Goal: Communication & Community: Answer question/provide support

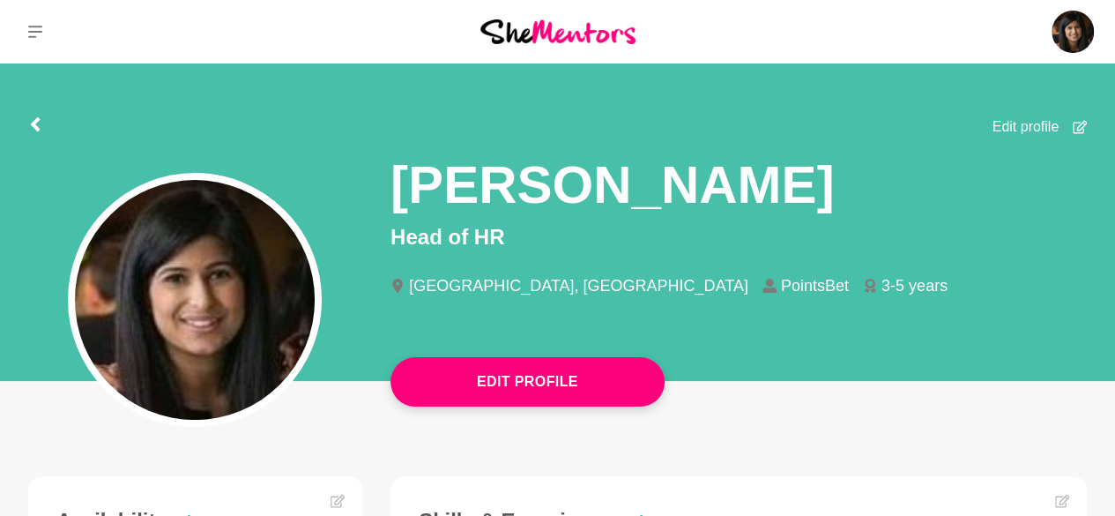
click at [516, 32] on img at bounding box center [557, 31] width 155 height 24
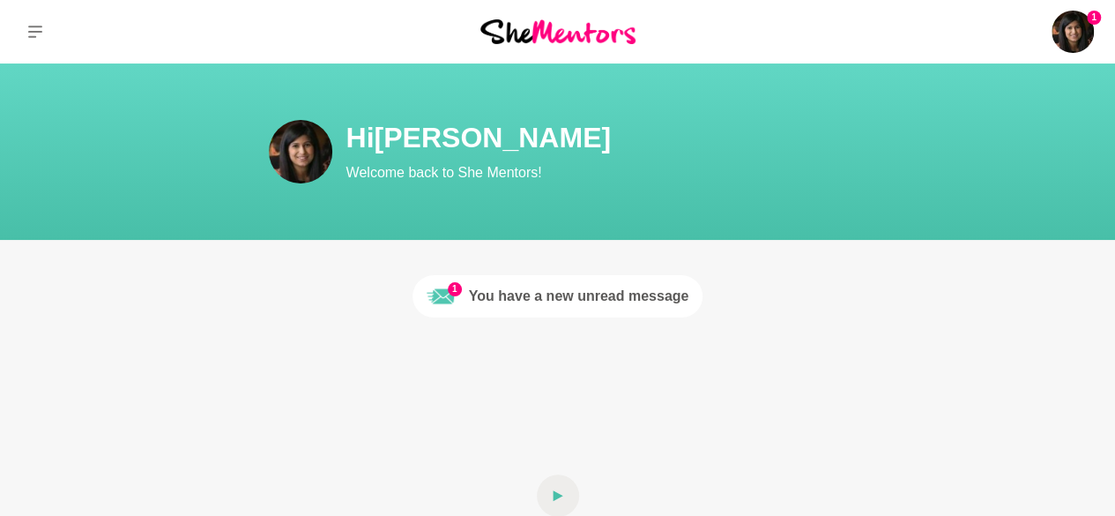
click at [557, 297] on div "You have a new unread message" at bounding box center [579, 296] width 220 height 21
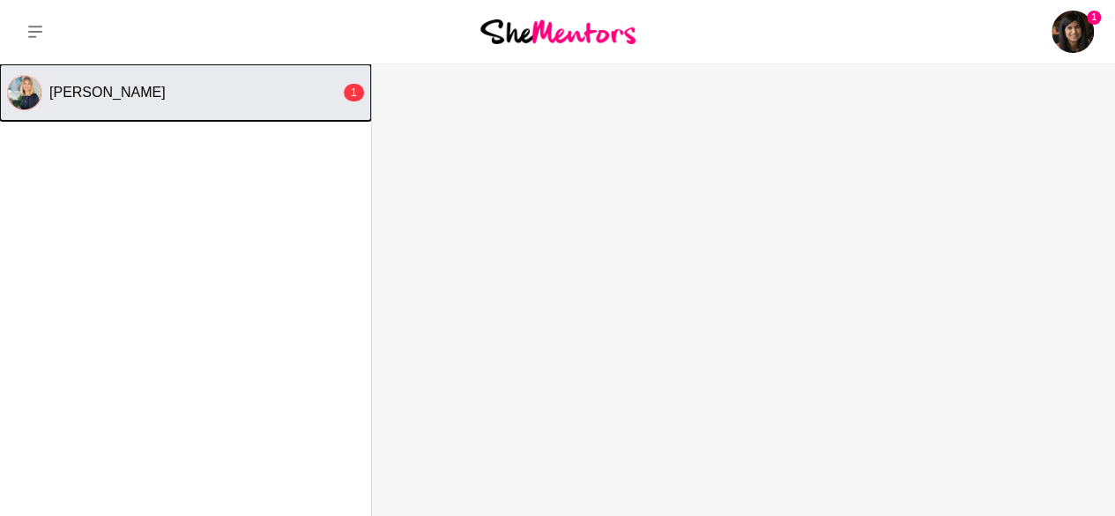
click at [169, 85] on div "[PERSON_NAME]" at bounding box center [194, 93] width 291 height 18
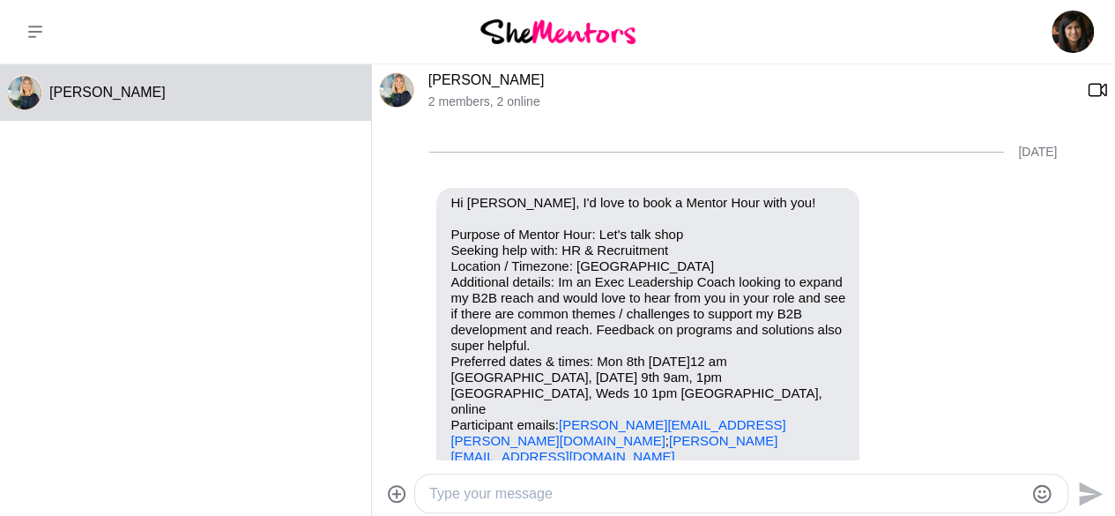
click at [576, 32] on img at bounding box center [557, 31] width 155 height 24
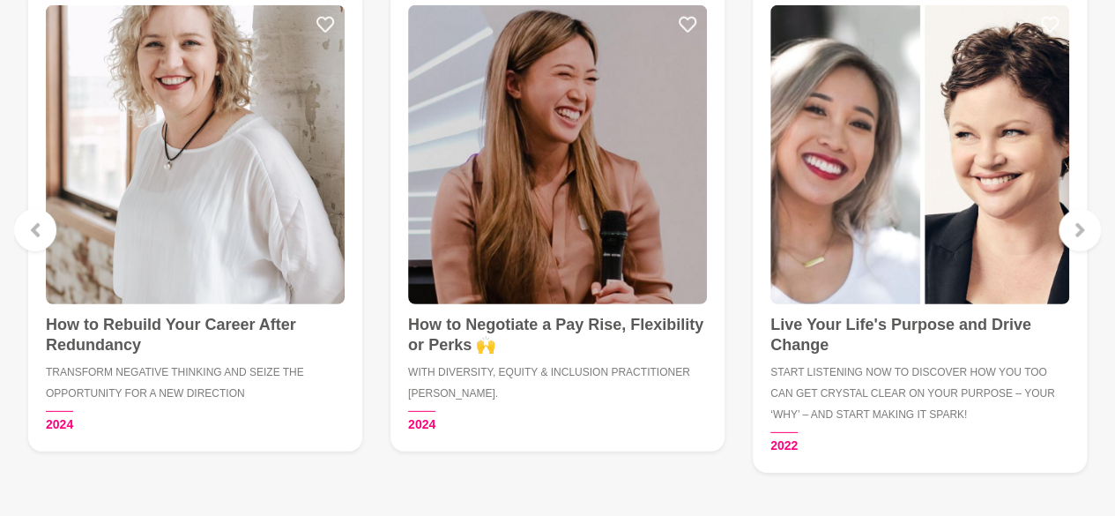
scroll to position [2468, 0]
